Goal: Use online tool/utility: Utilize a website feature to perform a specific function

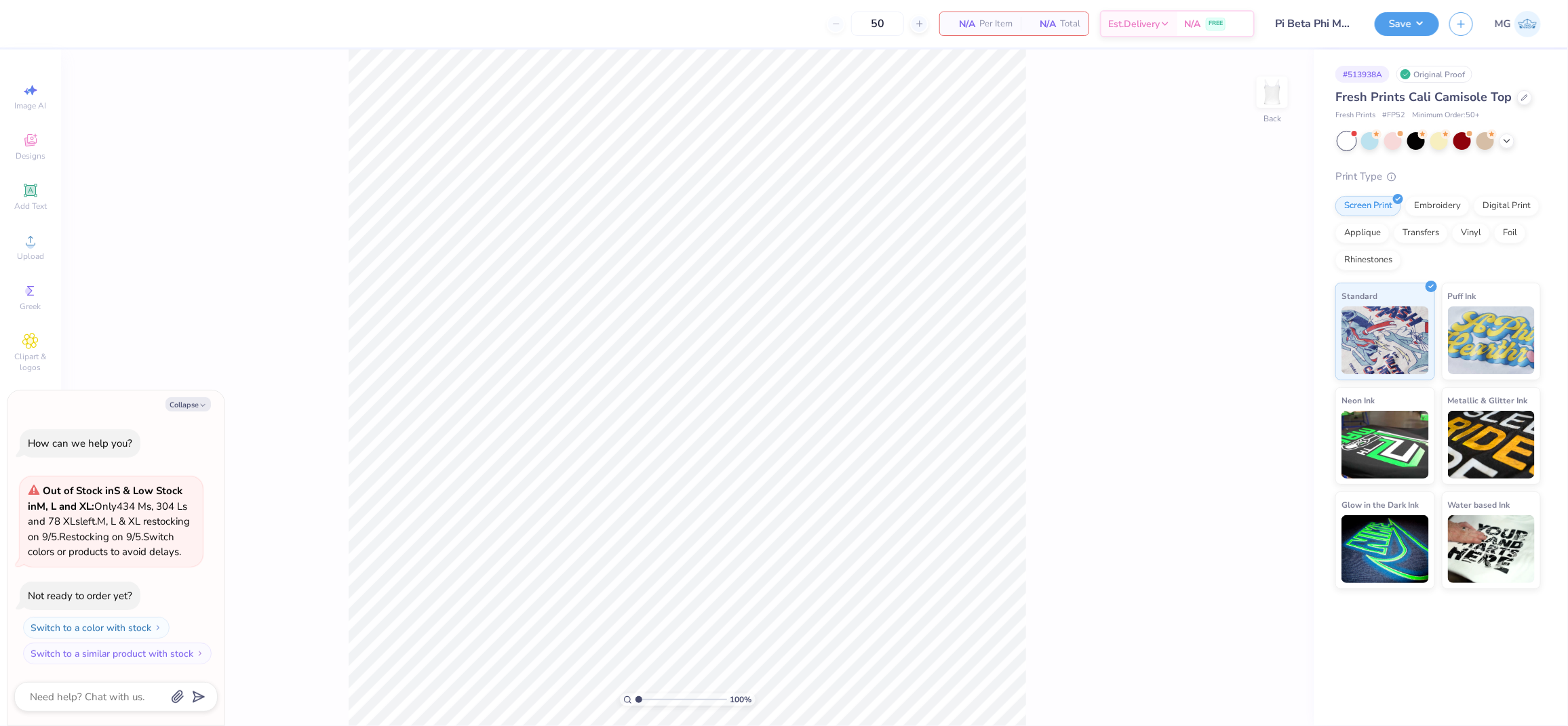
click at [319, 234] on div "100 % Back" at bounding box center [687, 388] width 1252 height 677
click at [188, 397] on button "Collapse" at bounding box center [188, 404] width 46 height 14
type textarea "x"
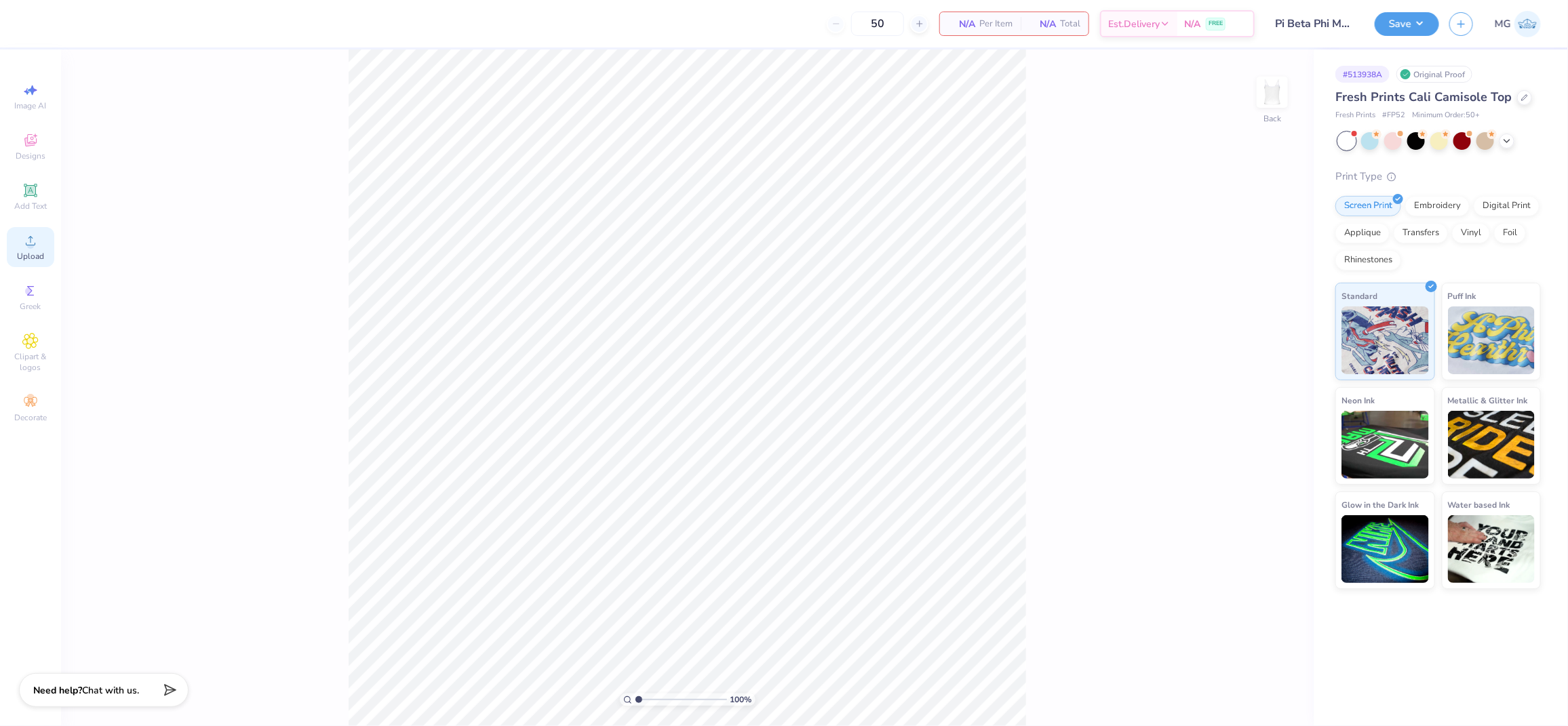
click at [23, 239] on icon at bounding box center [31, 241] width 17 height 17
click at [1260, 324] on input "9.19" at bounding box center [1263, 325] width 49 height 19
type input "9"
type input "7.00"
type input "2.13"
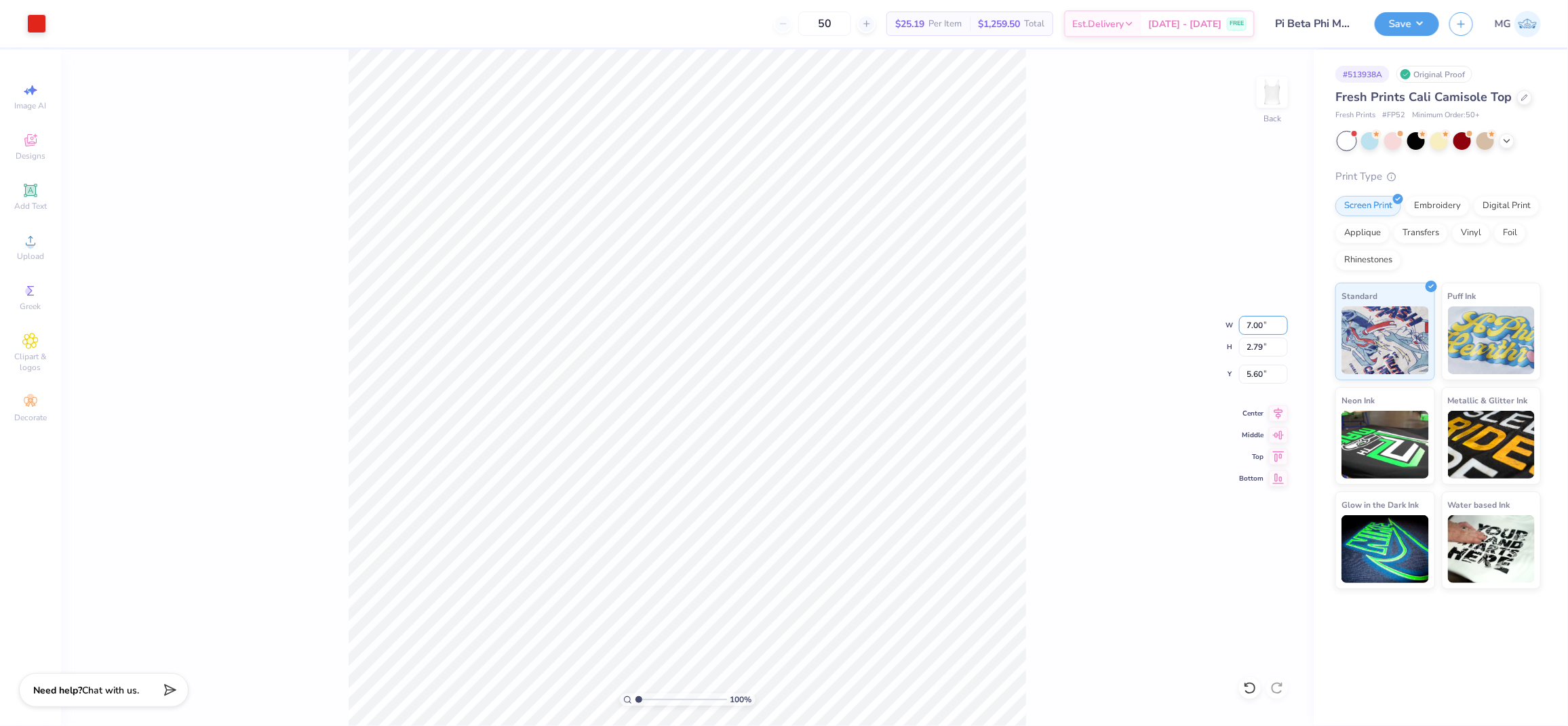
type input "5.94"
click at [1263, 375] on input "5.94" at bounding box center [1263, 374] width 49 height 19
type input "5"
type input "3.00"
click at [1249, 328] on input "7.00" at bounding box center [1263, 325] width 49 height 19
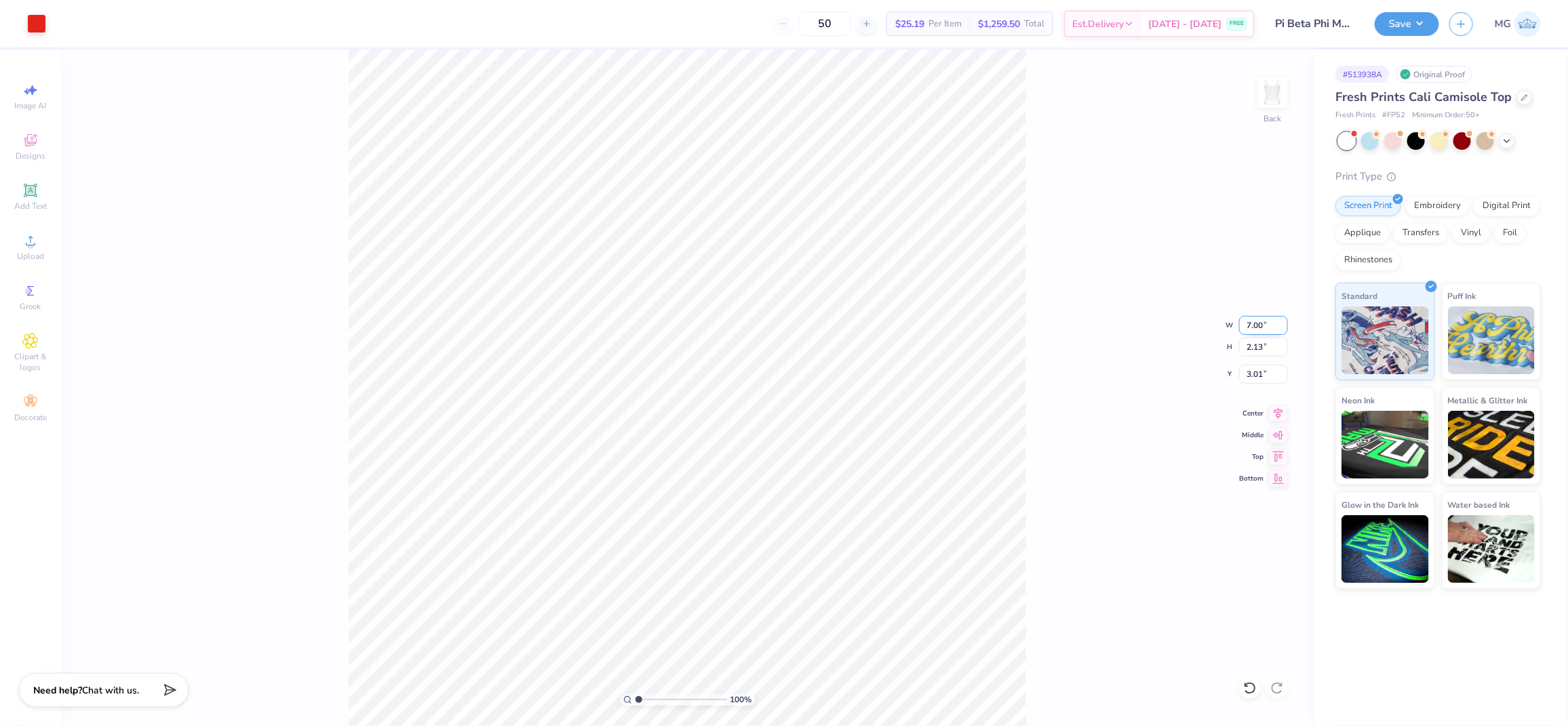
click at [1252, 325] on input "7.00" at bounding box center [1263, 325] width 49 height 19
type input "9.00"
type input "2.74"
type input "2.70"
click at [1262, 375] on input "2.71" at bounding box center [1263, 374] width 49 height 19
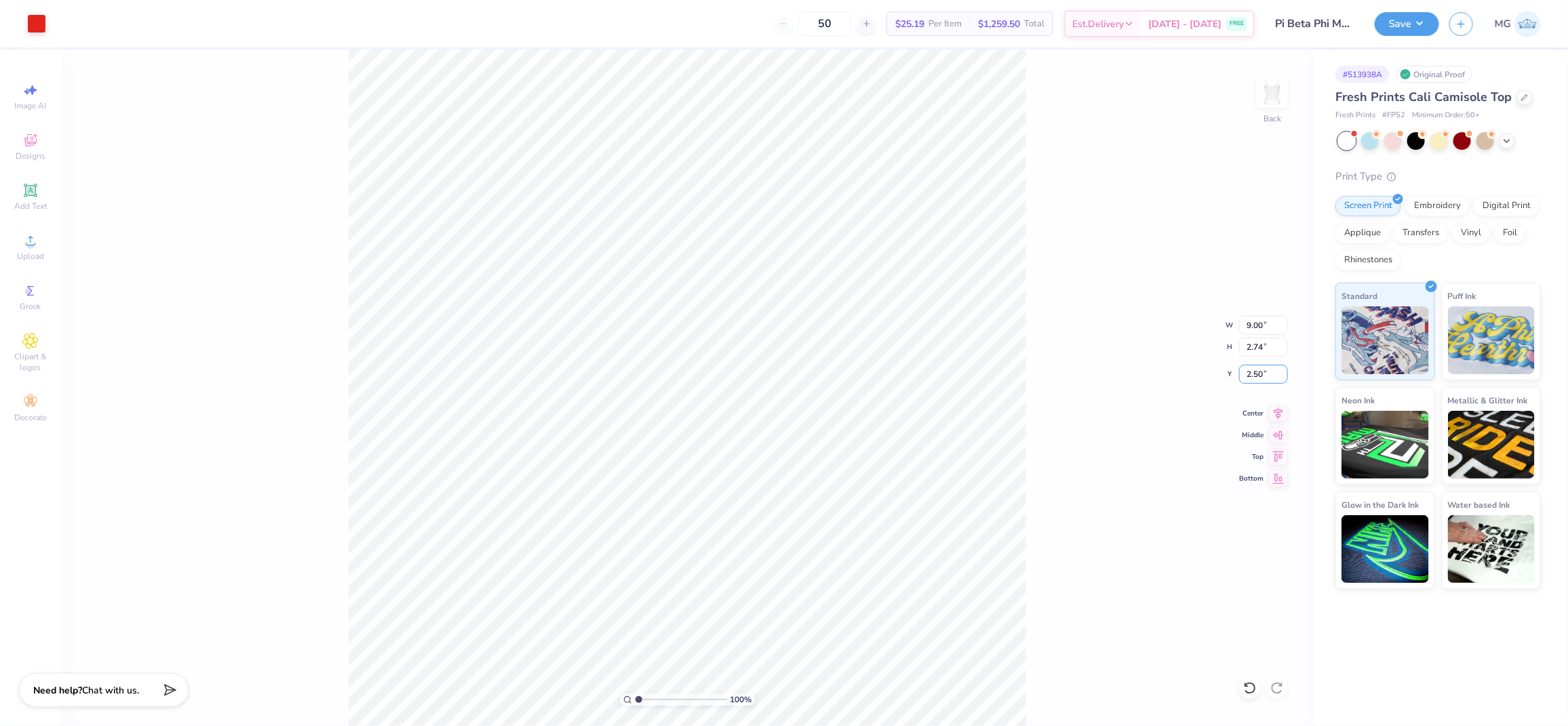
type input "2.50"
type input "2.49"
click at [1077, 386] on div "100 % Back W 9.00 9.00 " H 2.74 2.74 " Y 2.49 2.49 " Center Middle Top Bottom" at bounding box center [687, 388] width 1252 height 677
click at [1283, 415] on icon at bounding box center [1278, 411] width 19 height 17
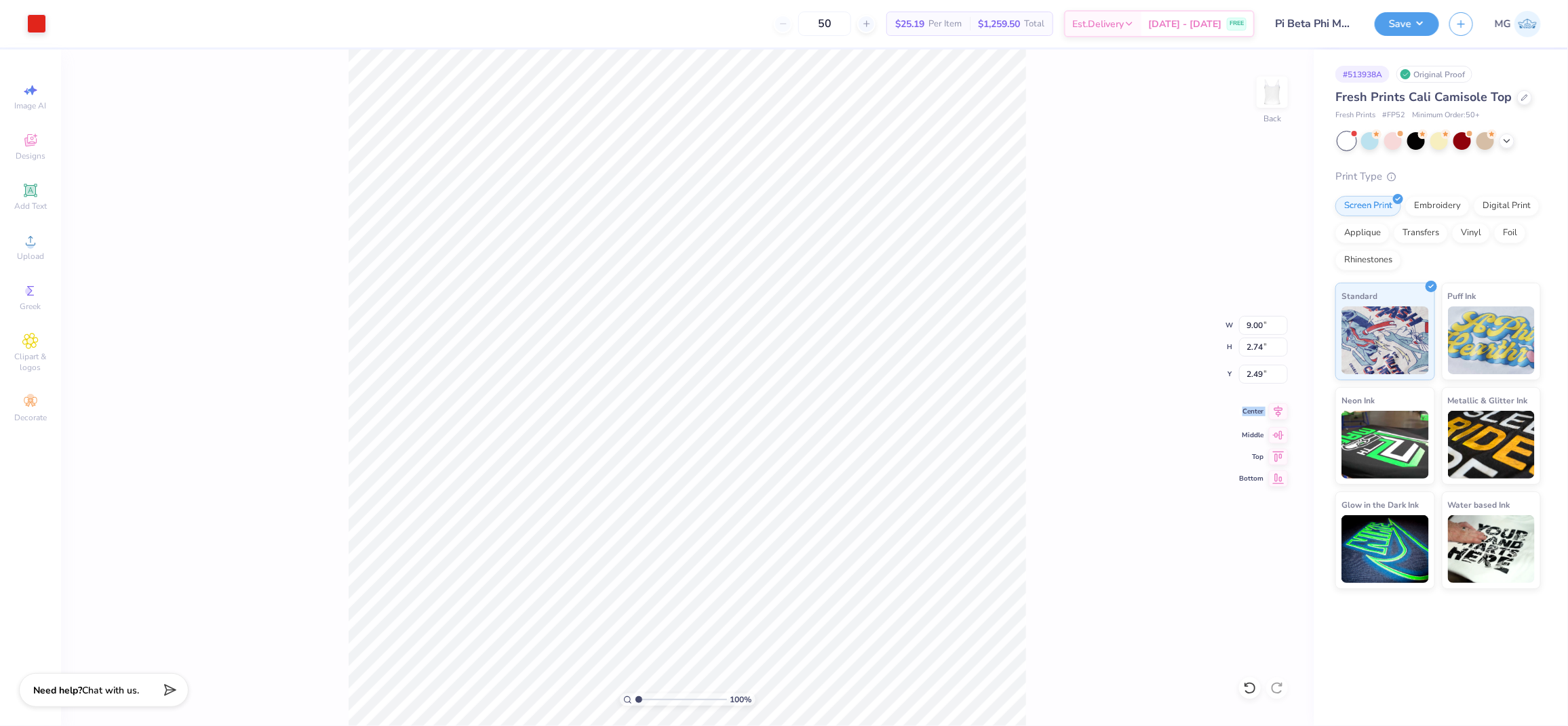
click at [1282, 414] on icon at bounding box center [1278, 411] width 19 height 17
click at [1085, 414] on div "100 % Back W 9.00 9.00 " H 2.74 2.74 " Y 2.49 2.49 " Center Middle Top Bottom" at bounding box center [687, 388] width 1252 height 677
click at [1419, 20] on button "Save" at bounding box center [1407, 23] width 65 height 24
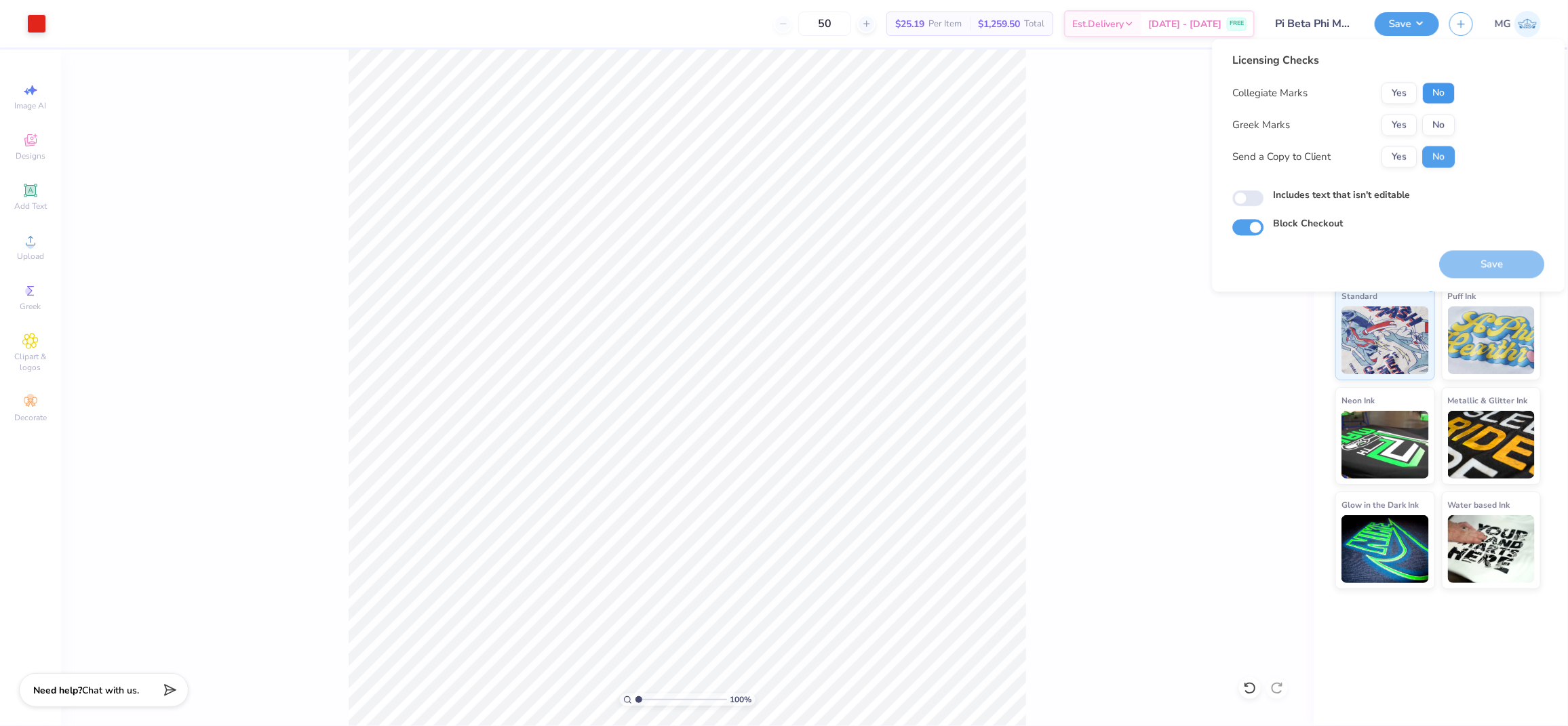
click at [1437, 92] on button "No" at bounding box center [1438, 93] width 32 height 22
click at [1398, 128] on button "Yes" at bounding box center [1399, 125] width 35 height 22
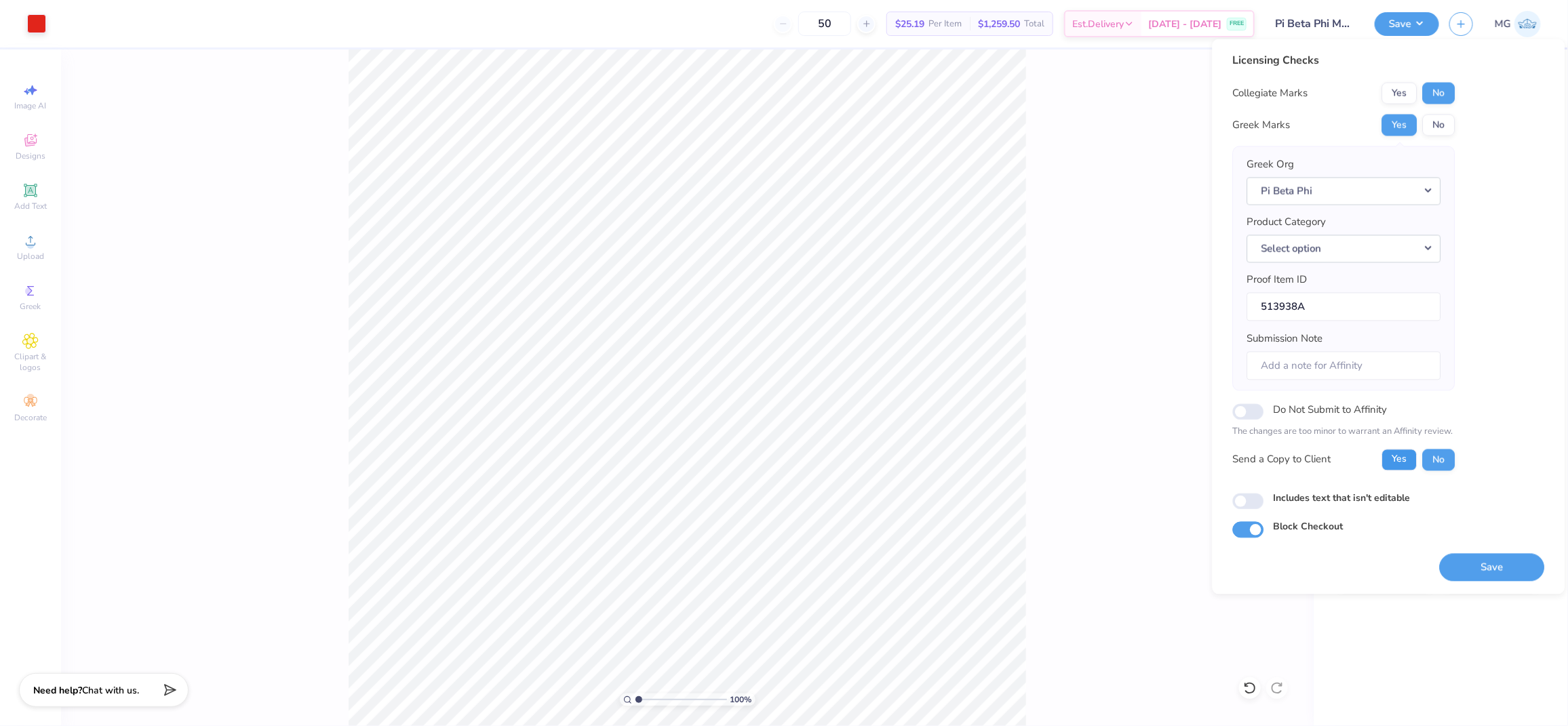
click at [1392, 457] on button "Yes" at bounding box center [1399, 459] width 35 height 22
click at [1247, 502] on input "Includes text that isn't editable" at bounding box center [1248, 502] width 32 height 17
checkbox input "true"
click at [1488, 569] on button "Save" at bounding box center [1492, 567] width 105 height 28
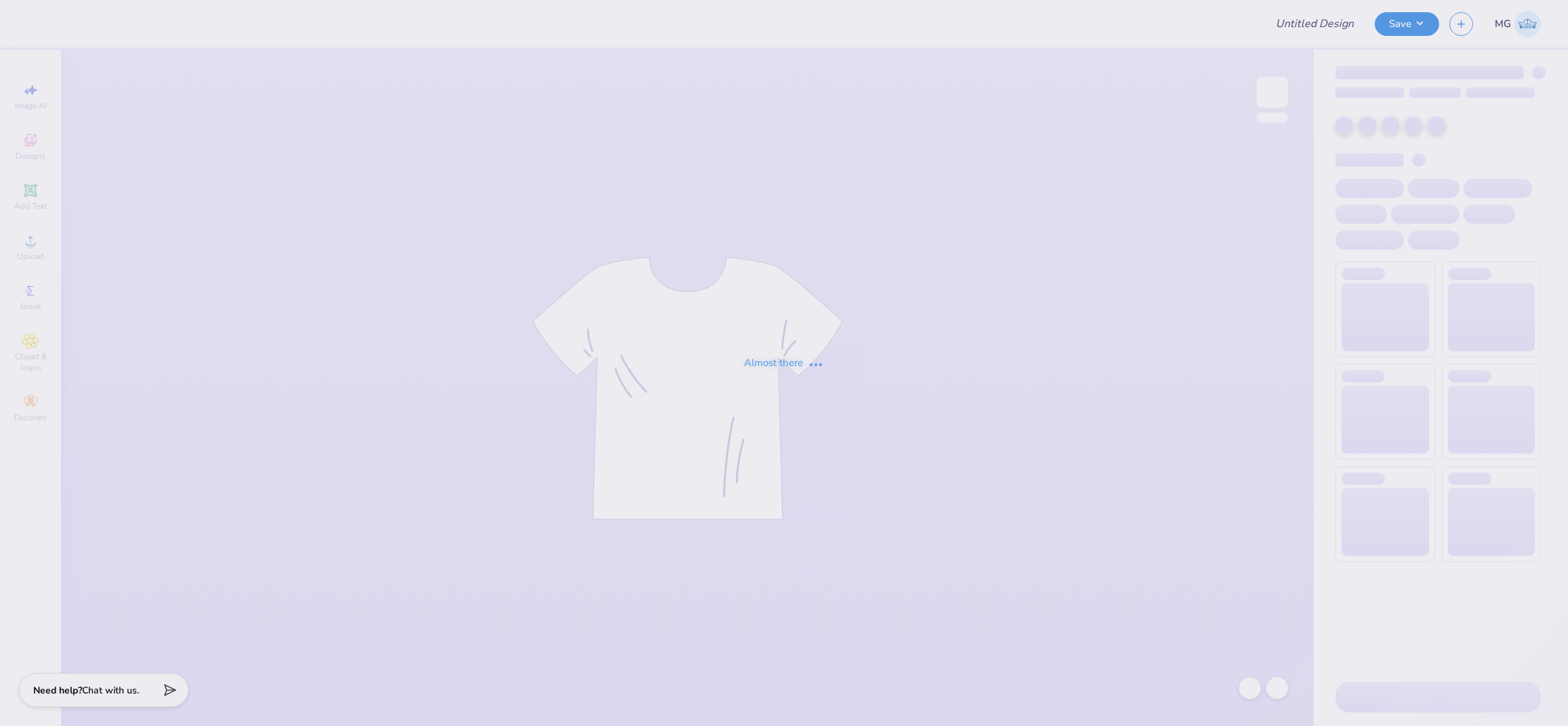
type input "[PERSON_NAME] : [US_STATE][GEOGRAPHIC_DATA]"
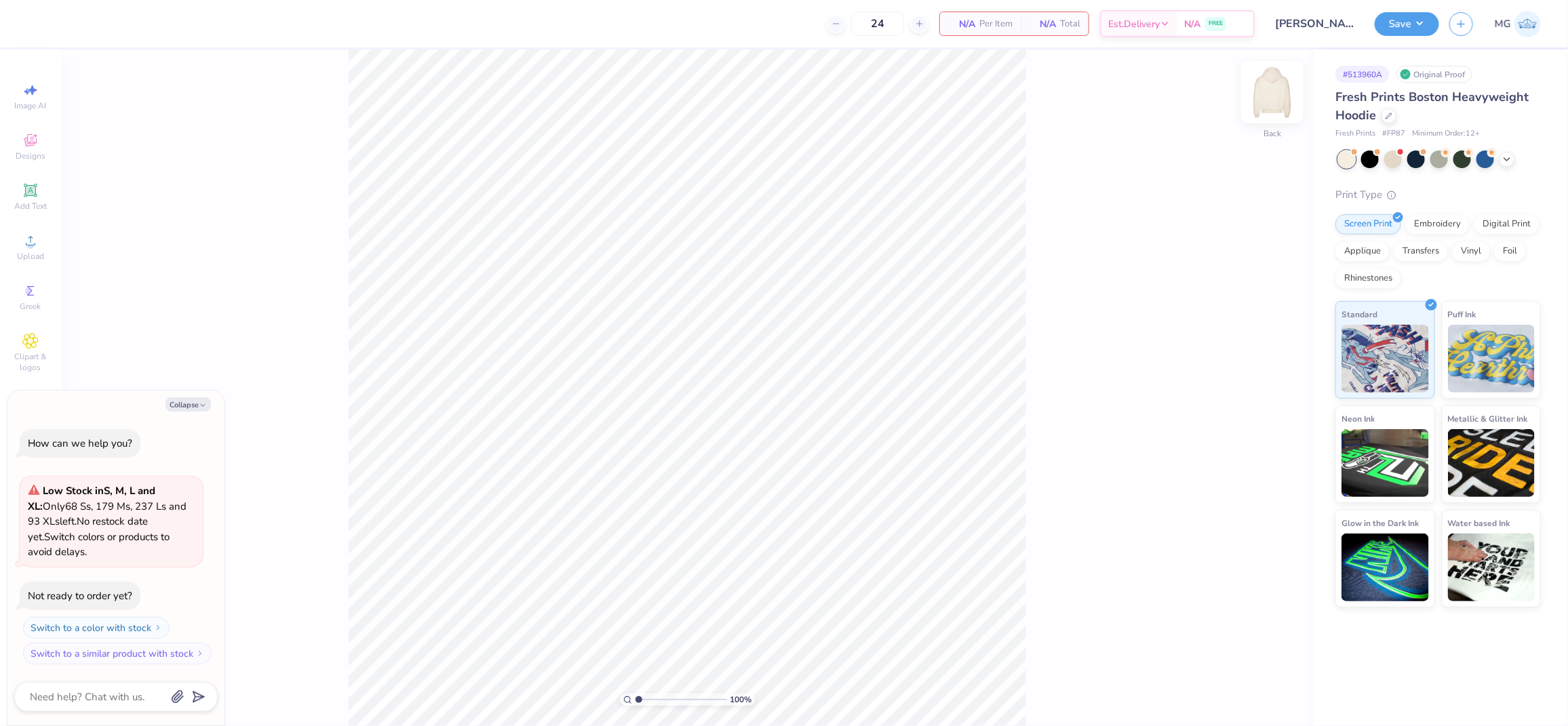
click at [1272, 102] on img at bounding box center [1272, 92] width 54 height 54
type textarea "x"
